Goal: Obtain resource: Obtain resource

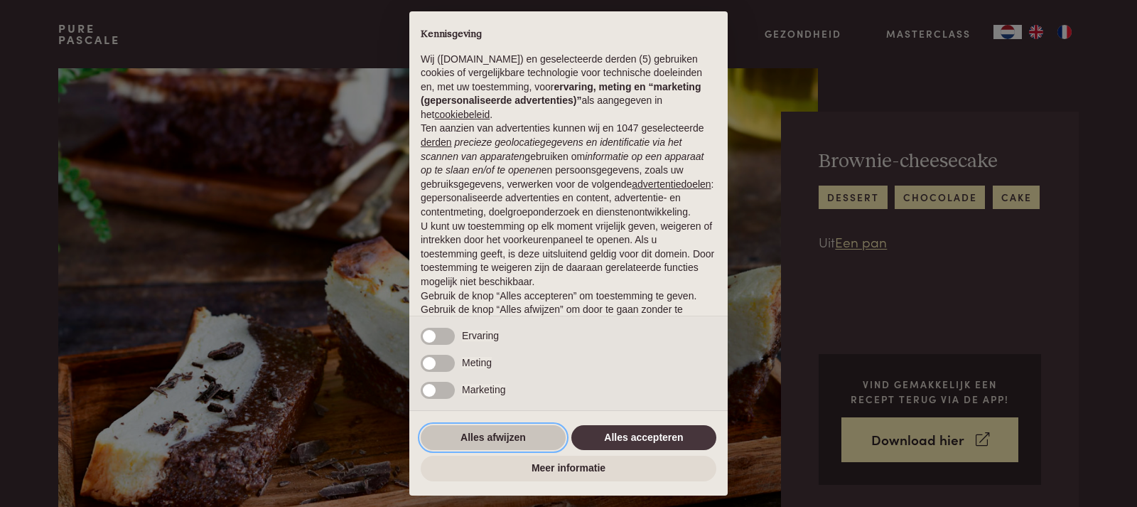
click at [512, 443] on button "Alles afwijzen" at bounding box center [493, 438] width 145 height 26
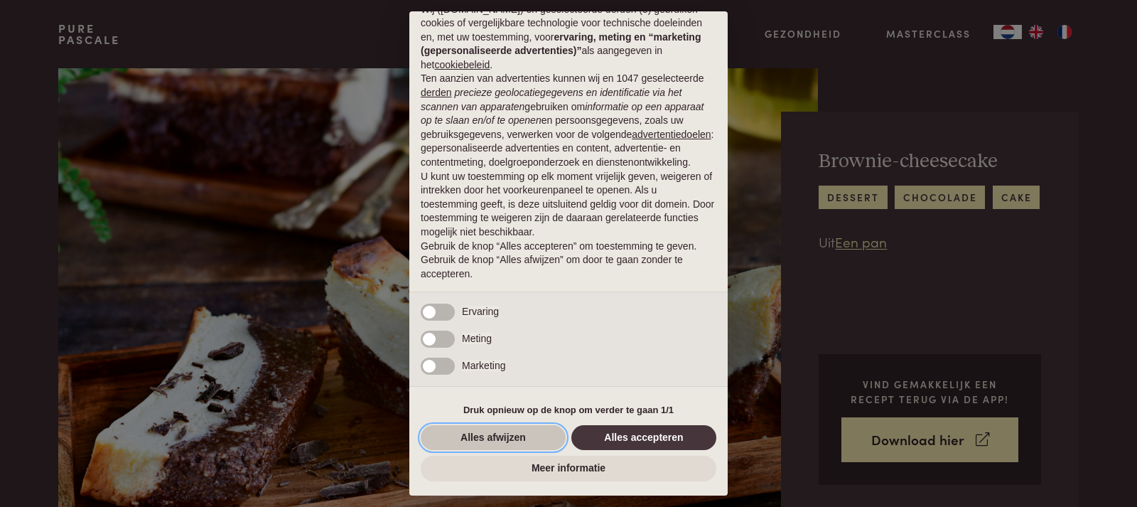
click at [537, 436] on button "Alles afwijzen" at bounding box center [493, 438] width 145 height 26
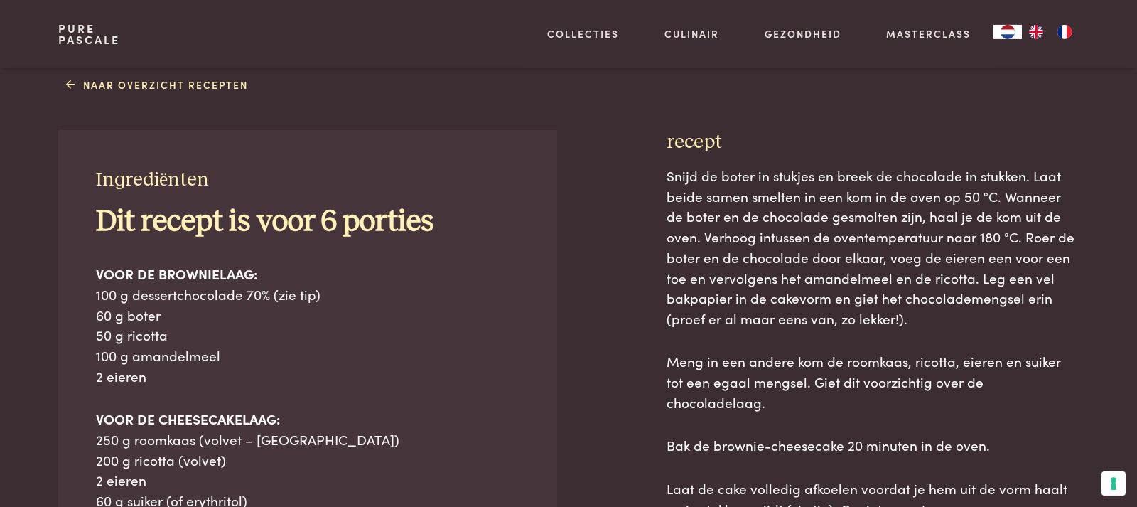
scroll to position [672, 0]
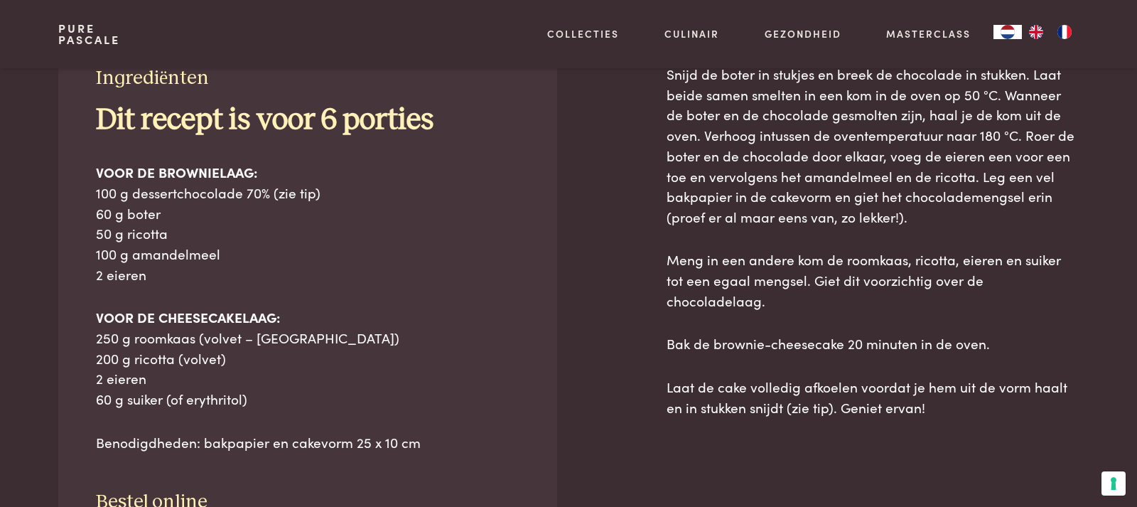
drag, startPoint x: 100, startPoint y: 134, endPoint x: 441, endPoint y: 434, distance: 454.7
click at [441, 434] on div "Dit recept is voor 6 porties VOOR DE BROWNIELAAG: 100 g dessertchocolade 70% (z…" at bounding box center [308, 277] width 424 height 350
copy div "Dit recept is voor 6 porties VOOR DE BROWNIELAAG: 100 g dessertchocolade 70% (z…"
click at [401, 342] on p "VOOR DE CHEESECAKELAAG: 250 g roomkaas (volvet – [GEOGRAPHIC_DATA]) 200 g ricot…" at bounding box center [308, 358] width 424 height 102
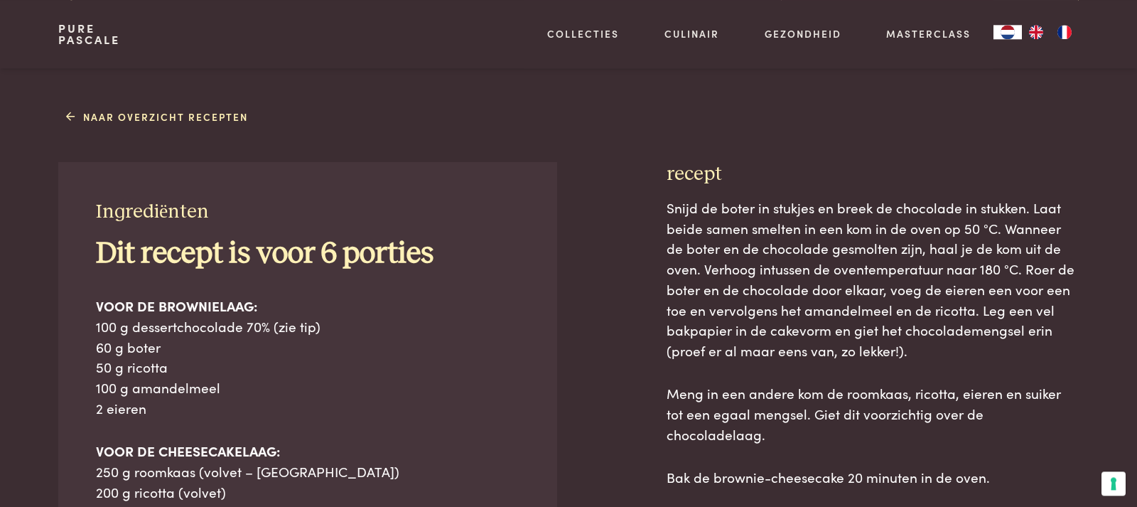
scroll to position [597, 0]
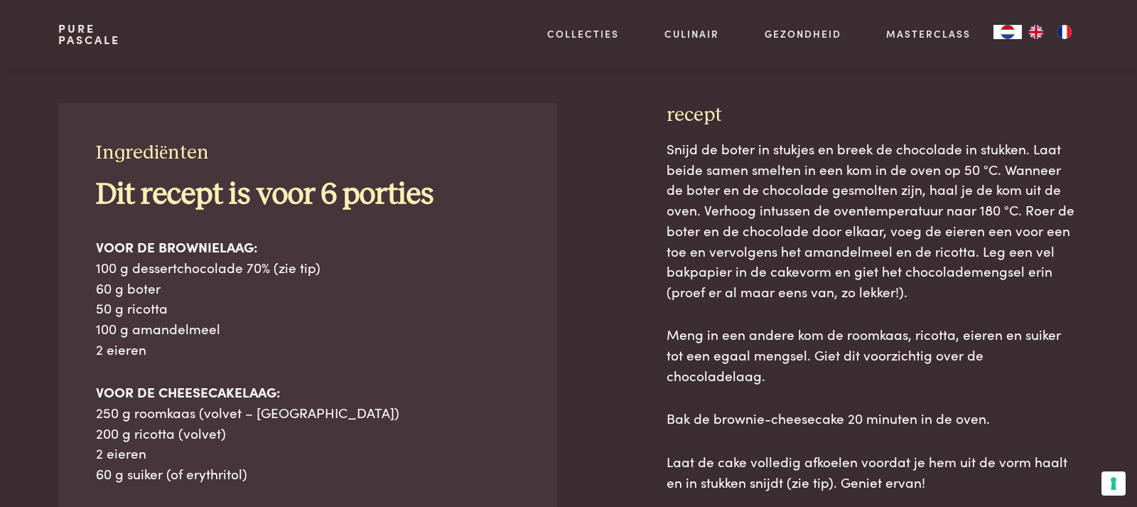
drag, startPoint x: 670, startPoint y: 264, endPoint x: 929, endPoint y: 461, distance: 325.1
click at [929, 461] on div "recept Snijd de boter in stukjes en breek de chocolade in stukken. Laat beide s…" at bounding box center [873, 449] width 412 height 692
copy div "recept Snijd de boter in stukjes en breek de chocolade in stukken. Laat beide s…"
click at [966, 100] on div "Naar overzicht recepten Ingrediënten Dit recept is voor 6 porties VOOR DE BROWN…" at bounding box center [569, 419] width 1066 height 749
